Goal: Transaction & Acquisition: Subscribe to service/newsletter

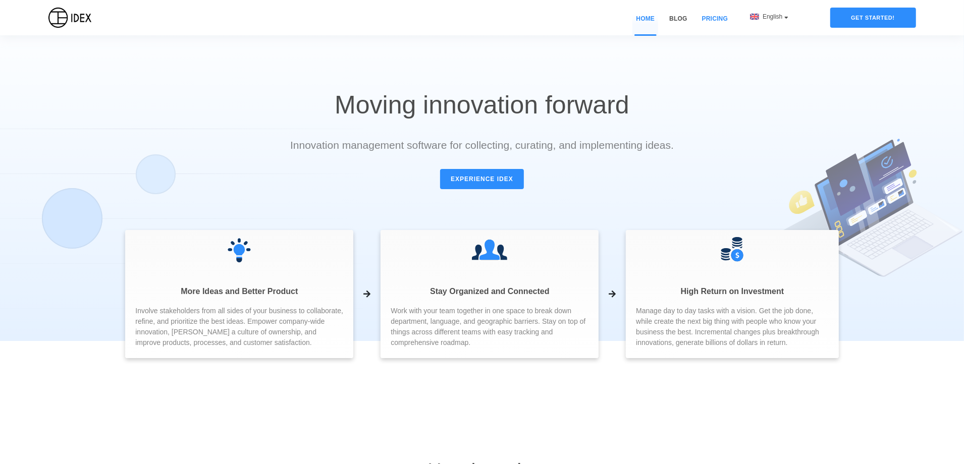
click at [716, 21] on link "Pricing" at bounding box center [715, 24] width 33 height 21
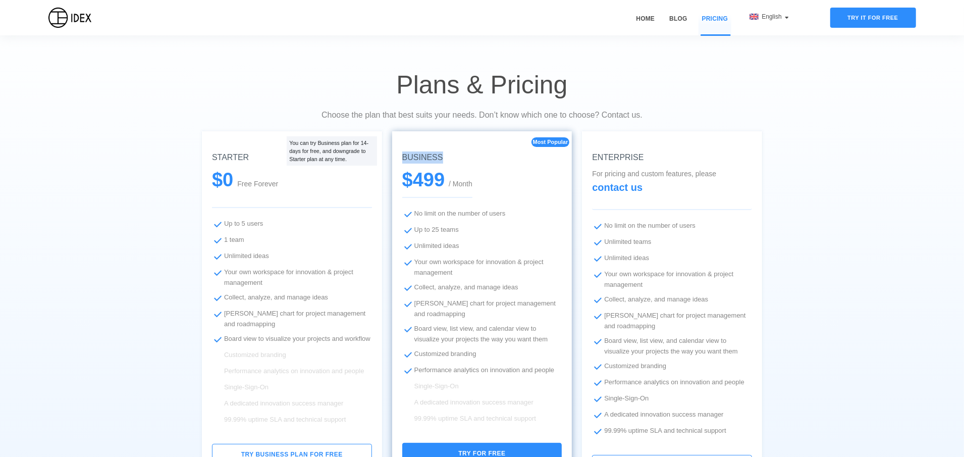
drag, startPoint x: 448, startPoint y: 155, endPoint x: 401, endPoint y: 158, distance: 47.0
click at [401, 158] on div "Most Popular BUSINESS $ 499 / Month No limit on the number of users Up to 25 te…" at bounding box center [482, 313] width 180 height 365
copy h5 "BUSINESS"
click at [774, 103] on div "Plans & Pricing Choose the plan that best suits your needs. Don’t know which on…" at bounding box center [482, 386] width 964 height 773
